Goal: Find specific page/section: Find specific page/section

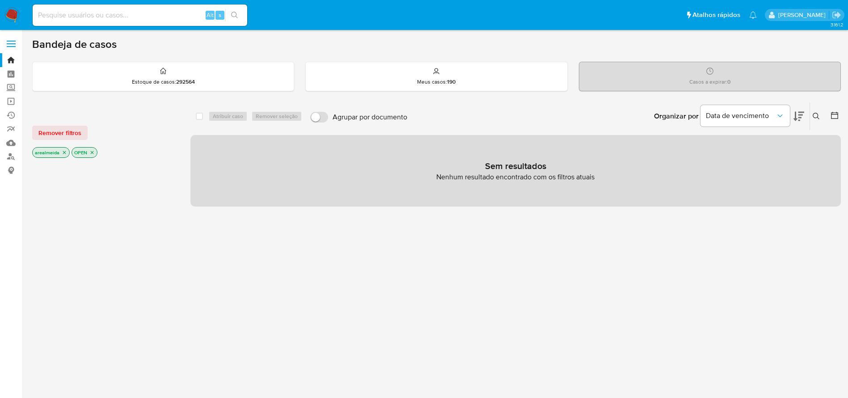
click at [64, 154] on icon "close-filter" at bounding box center [64, 152] width 5 height 5
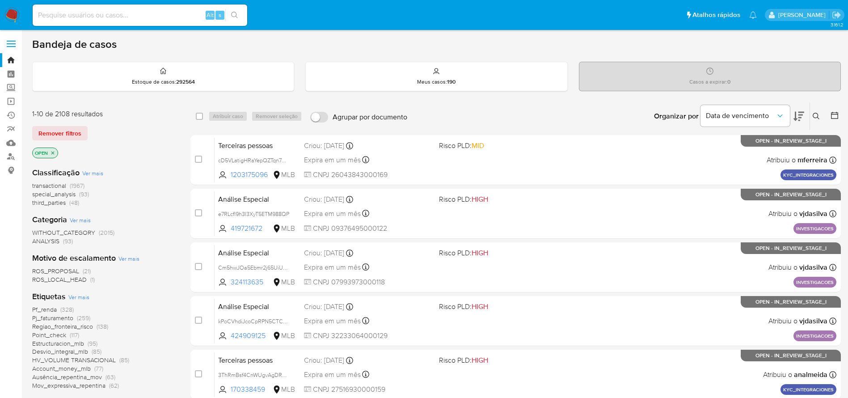
click at [572, 70] on div "Casos a expirar : 0" at bounding box center [710, 76] width 261 height 29
click at [54, 152] on icon "close-filter" at bounding box center [52, 152] width 3 height 3
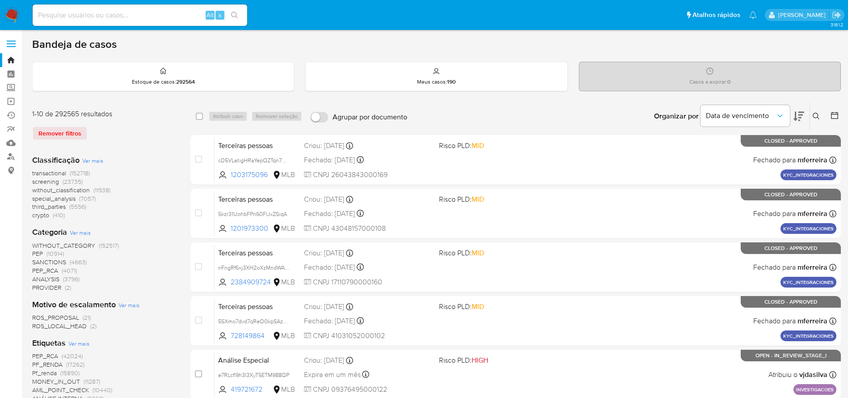
click at [572, 78] on p "Casos a expirar : 0" at bounding box center [710, 81] width 41 height 7
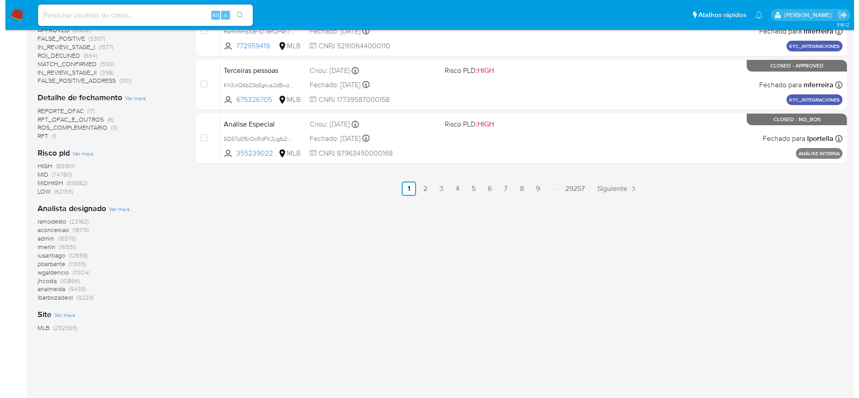
scroll to position [519, 0]
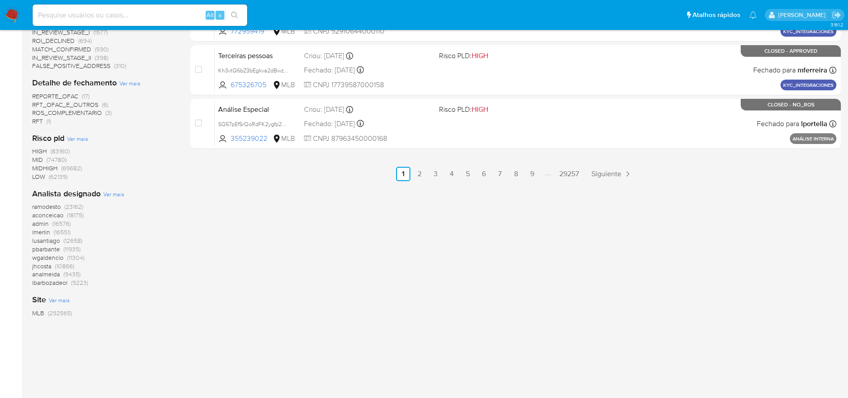
click at [114, 196] on span "Ver mais" at bounding box center [113, 194] width 21 height 8
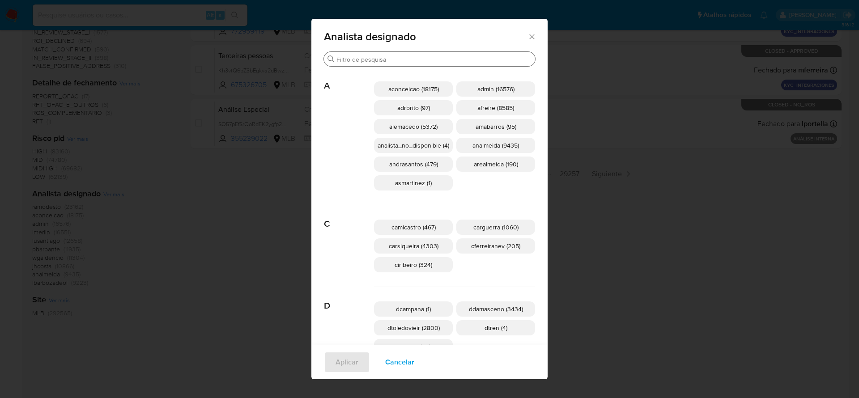
click at [396, 62] on input "Buscar" at bounding box center [433, 59] width 195 height 8
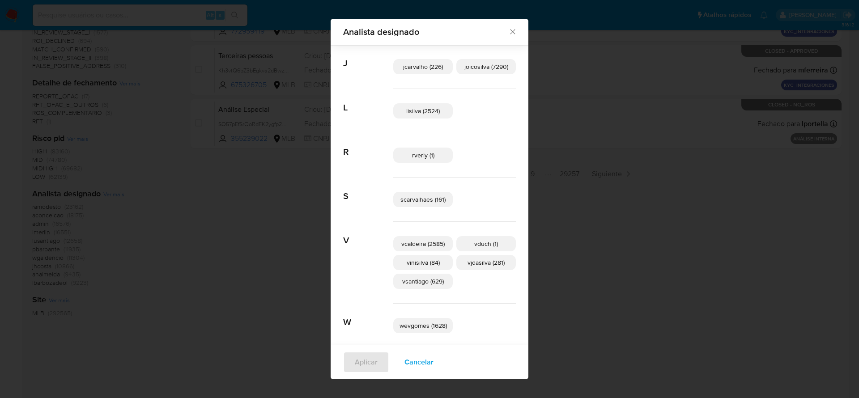
scroll to position [220, 0]
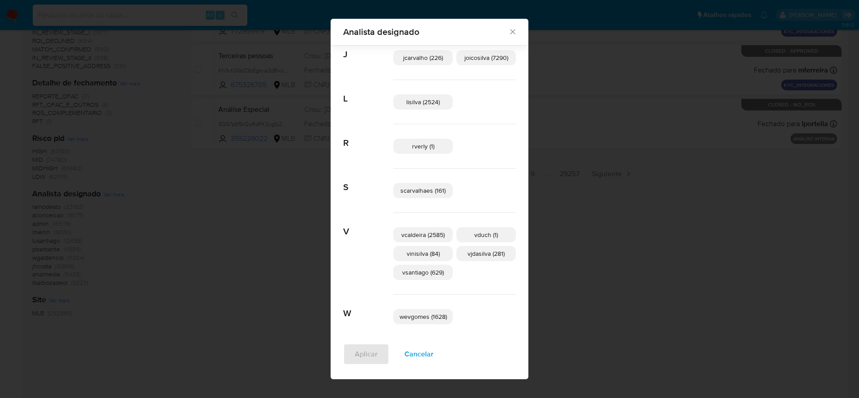
type input "v"
click at [418, 235] on span "vcaldeira (2585)" at bounding box center [422, 234] width 43 height 9
click at [355, 265] on span "Aplicar" at bounding box center [366, 354] width 23 height 20
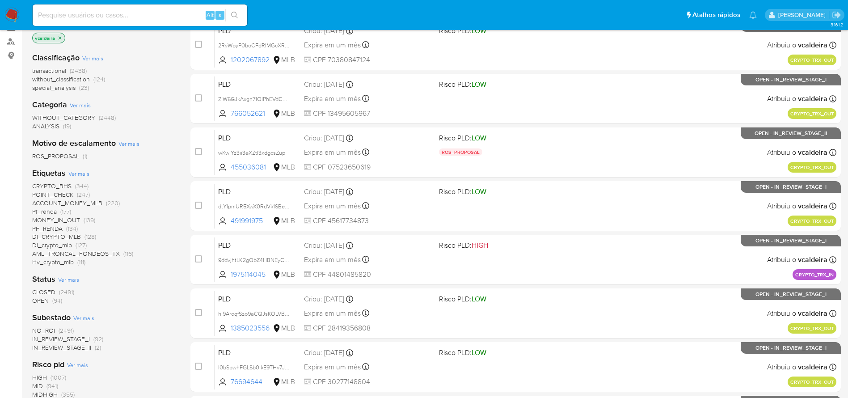
scroll to position [134, 0]
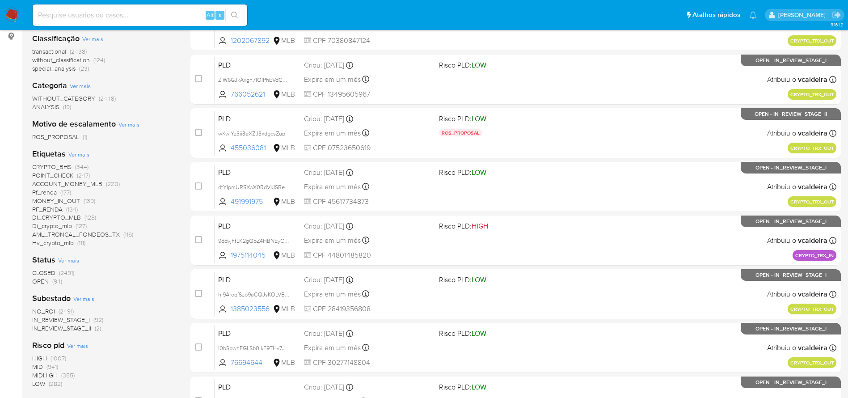
click at [41, 265] on span "OPEN" at bounding box center [40, 281] width 17 height 9
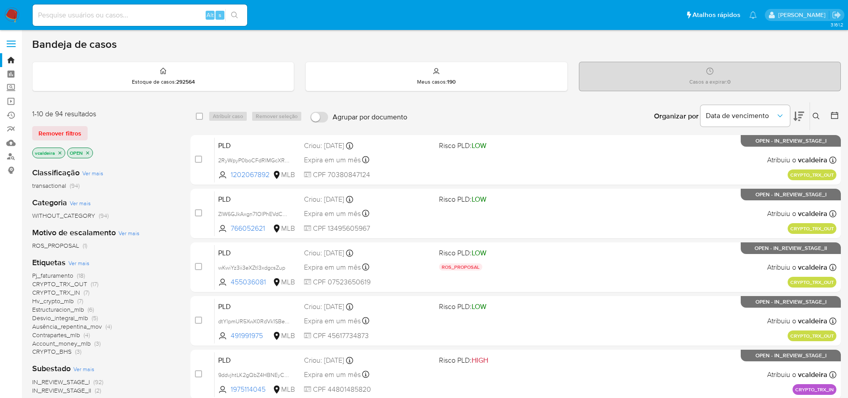
click at [572, 75] on div "Casos a expirar : 0" at bounding box center [710, 76] width 261 height 29
